Goal: Information Seeking & Learning: Learn about a topic

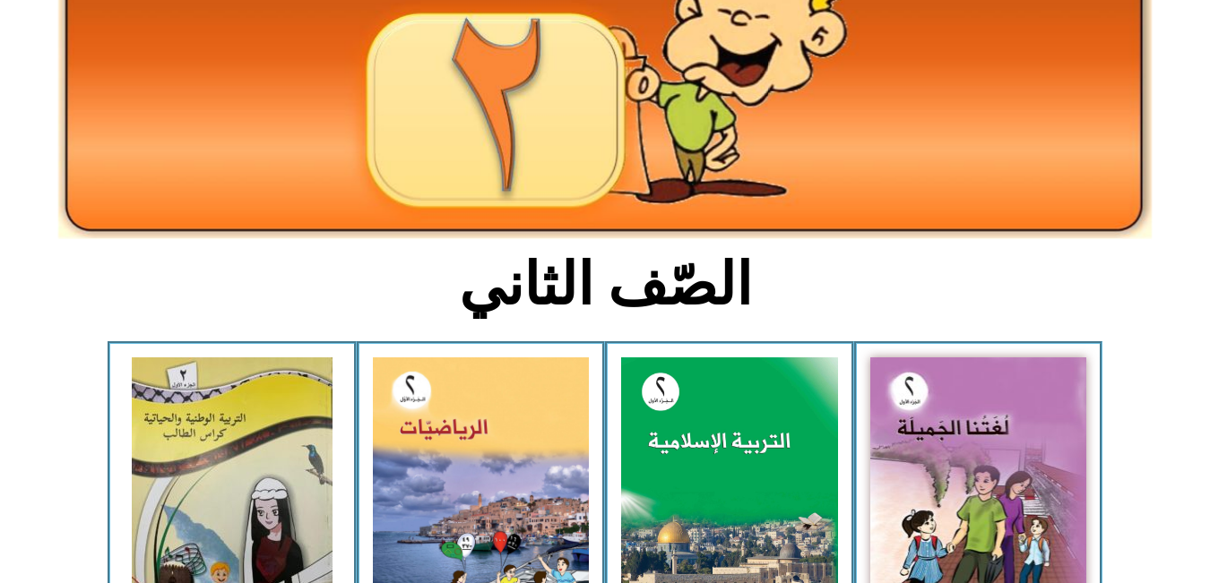
scroll to position [218, 0]
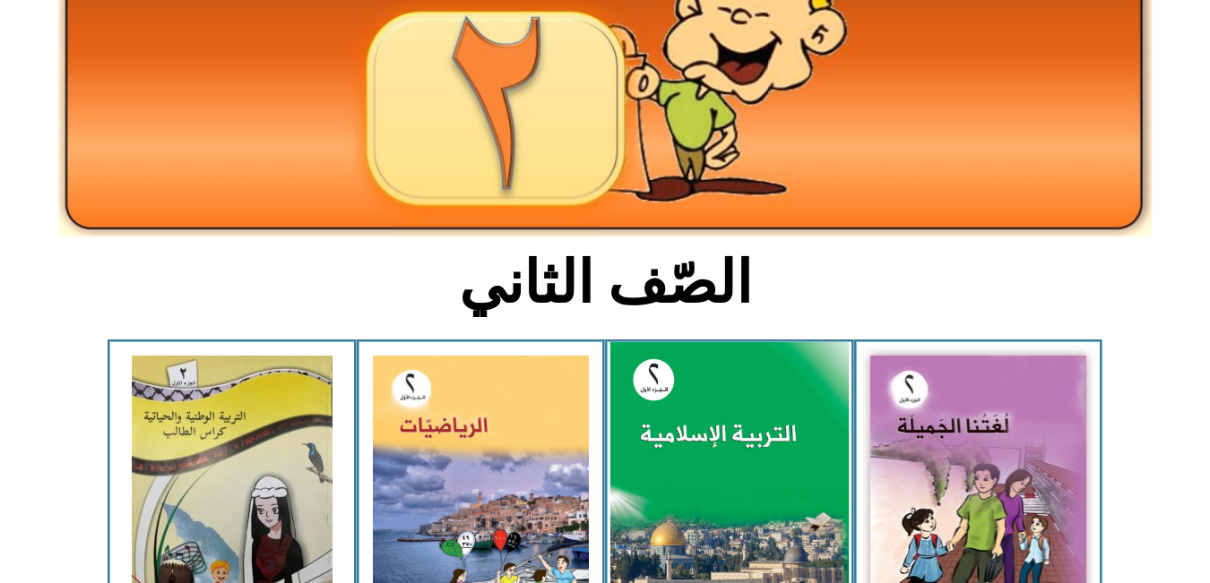
click at [736, 442] on img at bounding box center [729, 490] width 238 height 297
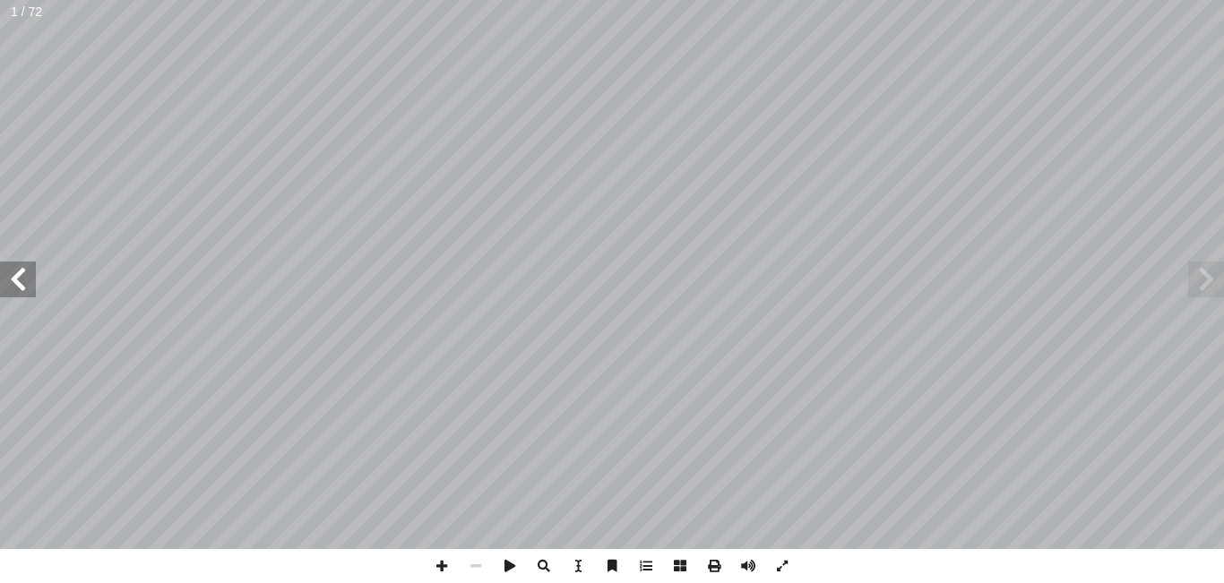
click at [15, 273] on span at bounding box center [18, 280] width 36 height 36
click at [19, 276] on span at bounding box center [18, 280] width 36 height 36
click at [444, 565] on span at bounding box center [442, 566] width 34 height 34
click at [477, 567] on span at bounding box center [476, 566] width 34 height 34
click at [782, 561] on span at bounding box center [782, 566] width 34 height 34
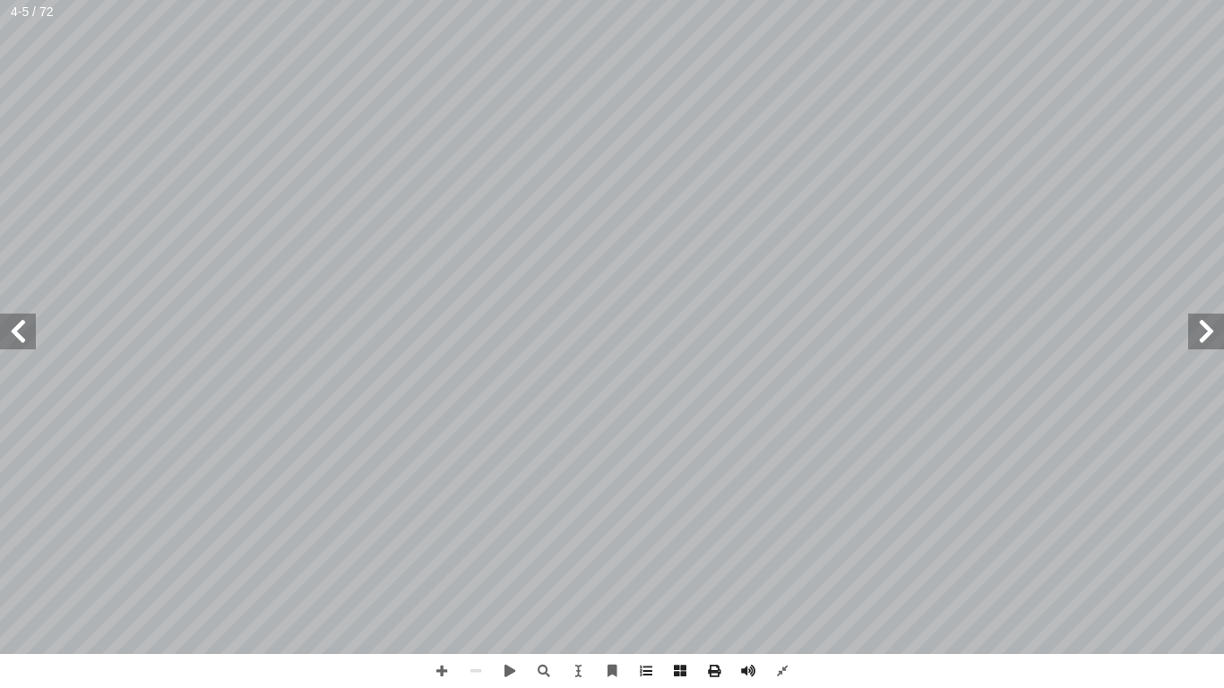
click at [23, 323] on span at bounding box center [18, 332] width 36 height 36
click at [13, 331] on span at bounding box center [18, 332] width 36 height 36
click at [23, 323] on span at bounding box center [18, 332] width 36 height 36
click at [445, 582] on span at bounding box center [442, 671] width 34 height 34
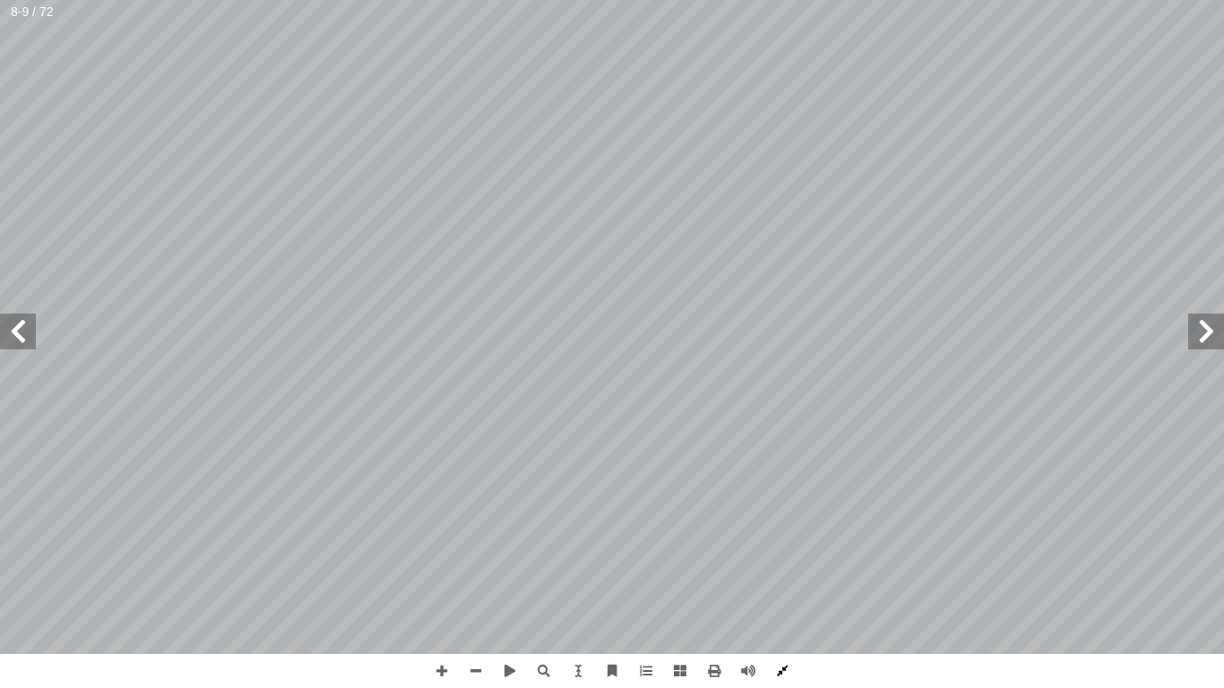
click at [781, 582] on span at bounding box center [782, 671] width 34 height 34
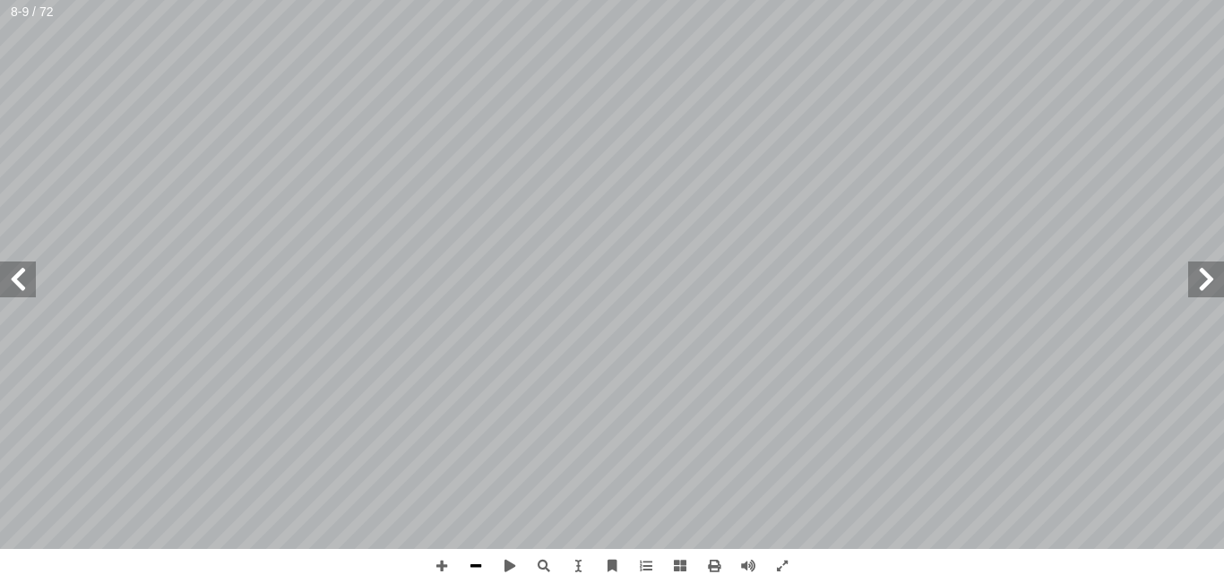
click at [473, 570] on span at bounding box center [476, 566] width 34 height 34
click at [778, 566] on span at bounding box center [782, 566] width 34 height 34
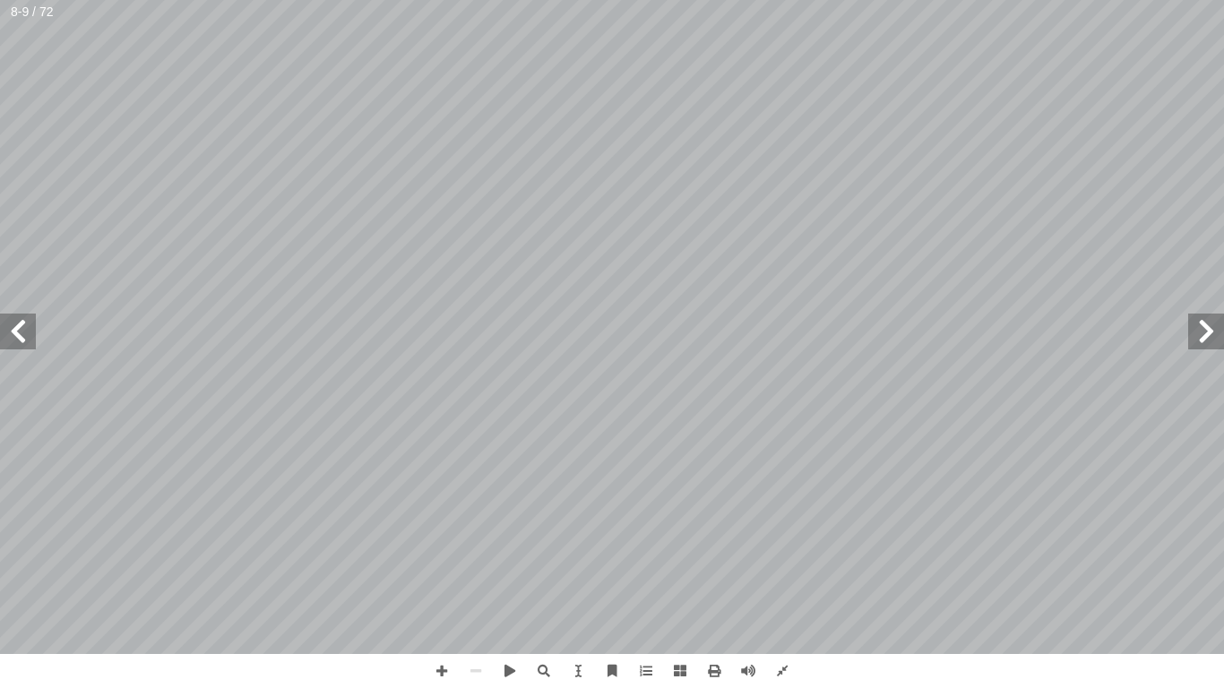
click at [22, 325] on span at bounding box center [18, 332] width 36 height 36
click at [21, 329] on span at bounding box center [18, 332] width 36 height 36
click at [19, 330] on span at bounding box center [18, 332] width 36 height 36
click at [16, 328] on span at bounding box center [18, 332] width 36 height 36
click at [777, 582] on span at bounding box center [782, 671] width 34 height 34
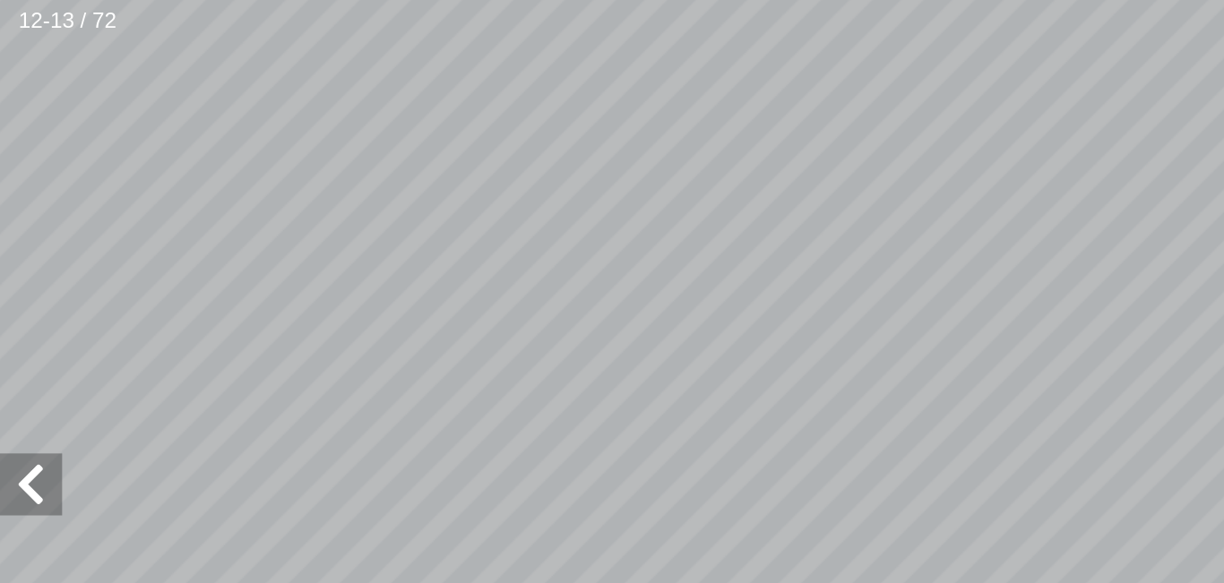
scroll to position [144, -204]
